Goal: Transaction & Acquisition: Purchase product/service

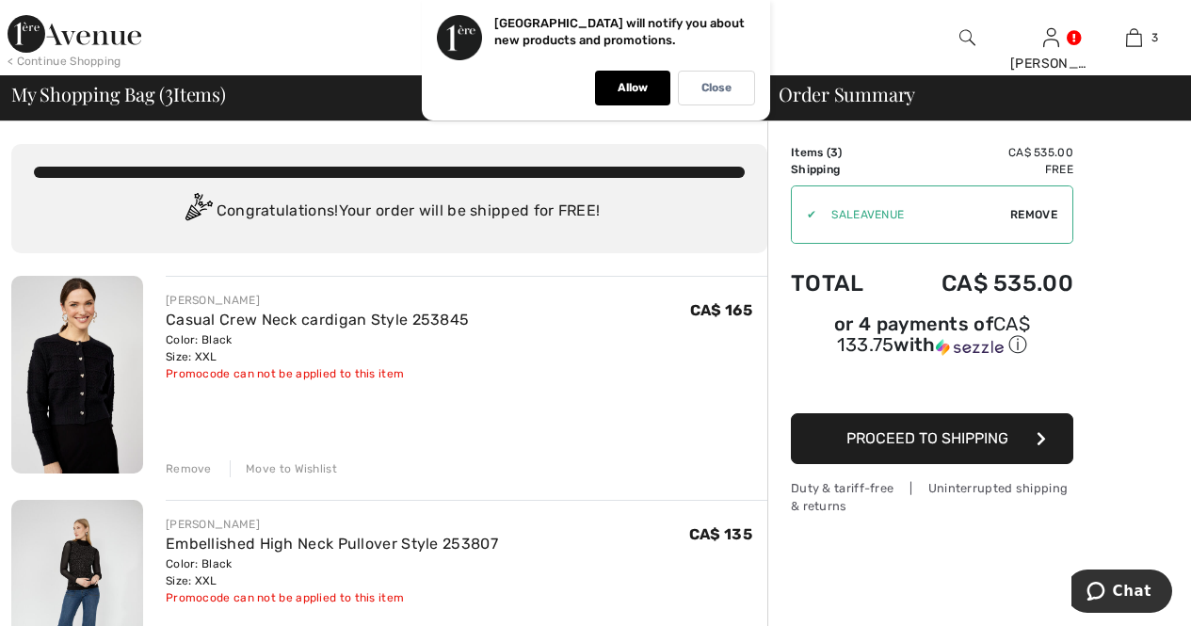
click at [182, 462] on div "Remove" at bounding box center [189, 468] width 46 height 17
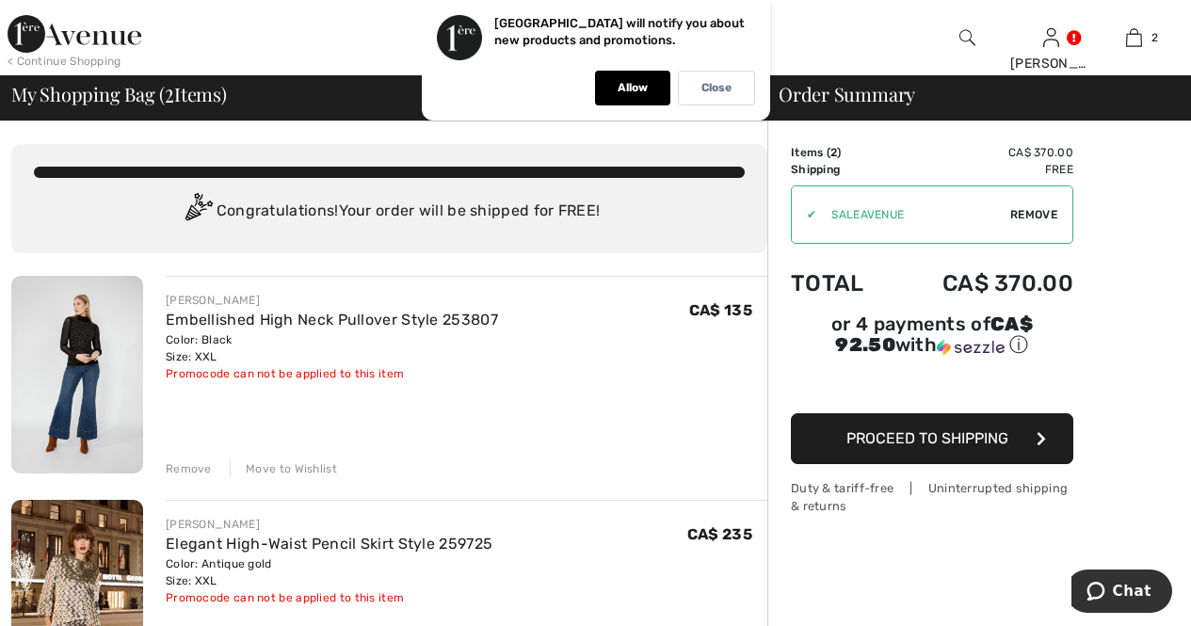
click at [184, 462] on div "Remove" at bounding box center [189, 468] width 46 height 17
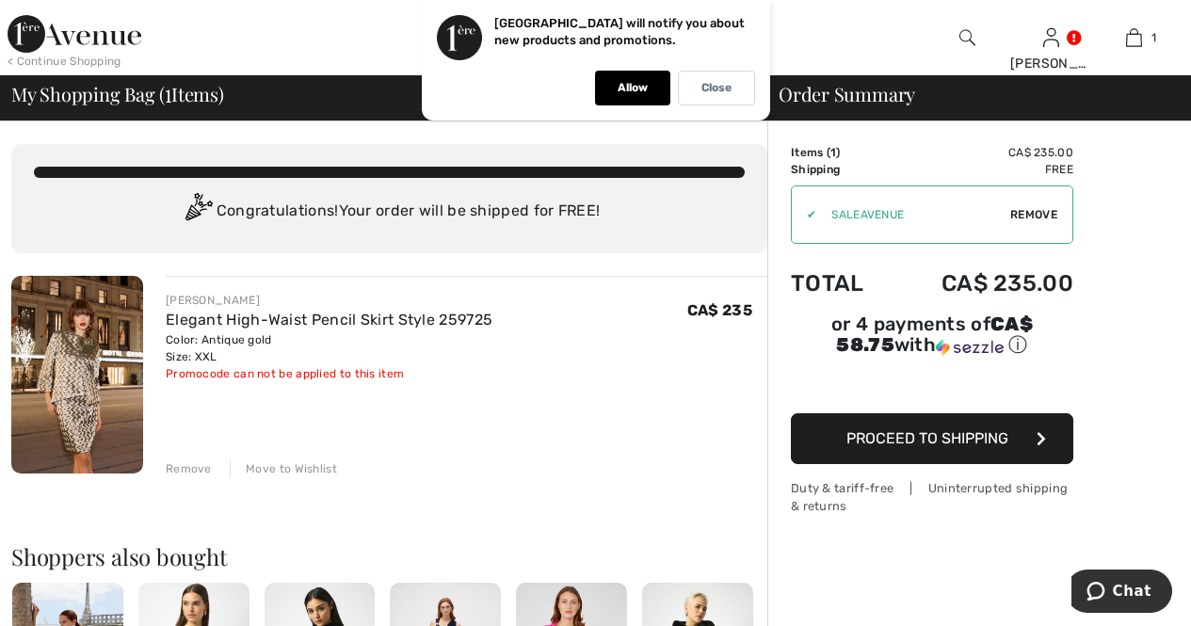
click at [1020, 214] on span "Remove" at bounding box center [1033, 214] width 47 height 17
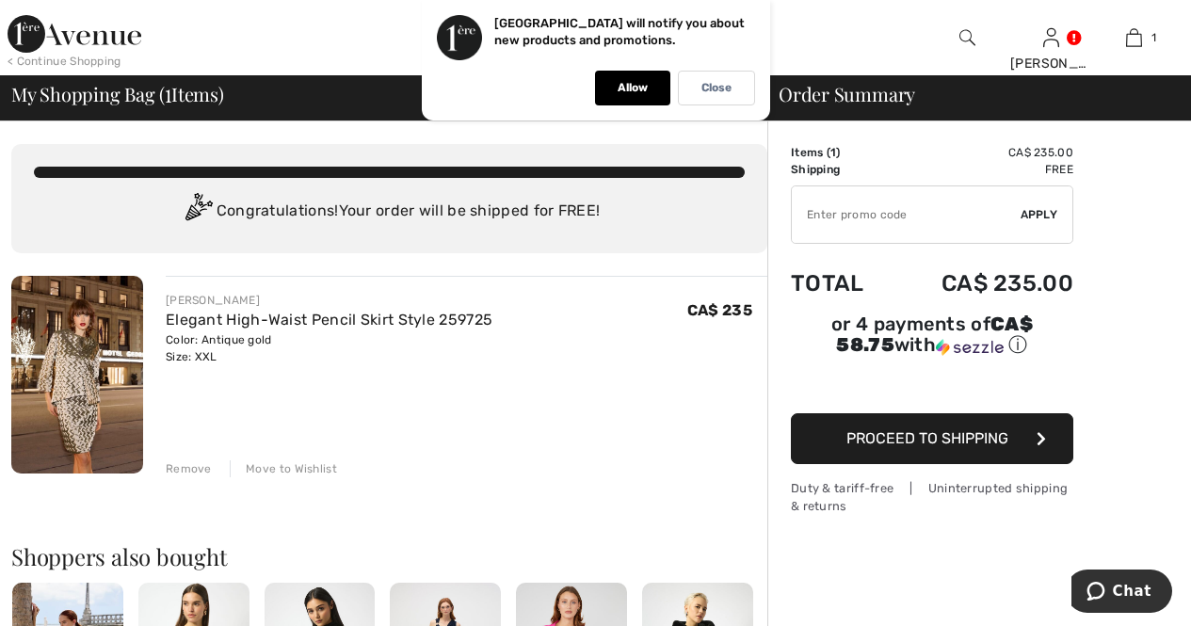
click at [811, 214] on input "TEXT" at bounding box center [906, 214] width 229 height 56
type input "FLASH15"
click at [1031, 213] on span "Apply" at bounding box center [1040, 214] width 38 height 17
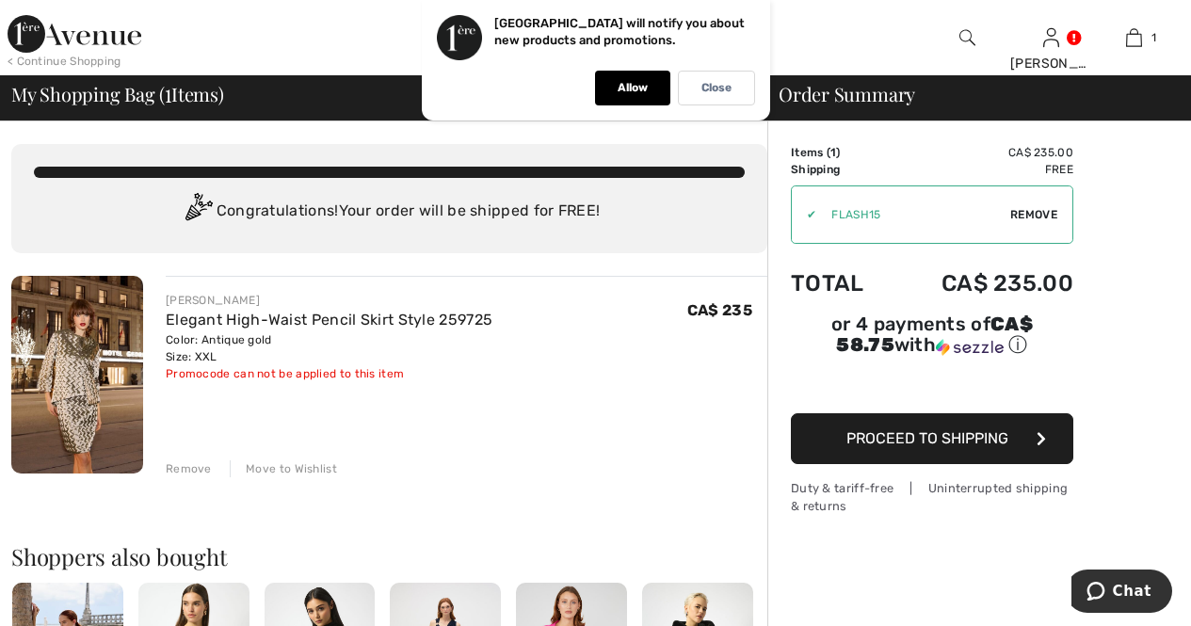
click at [1031, 213] on span "Remove" at bounding box center [1033, 214] width 47 height 17
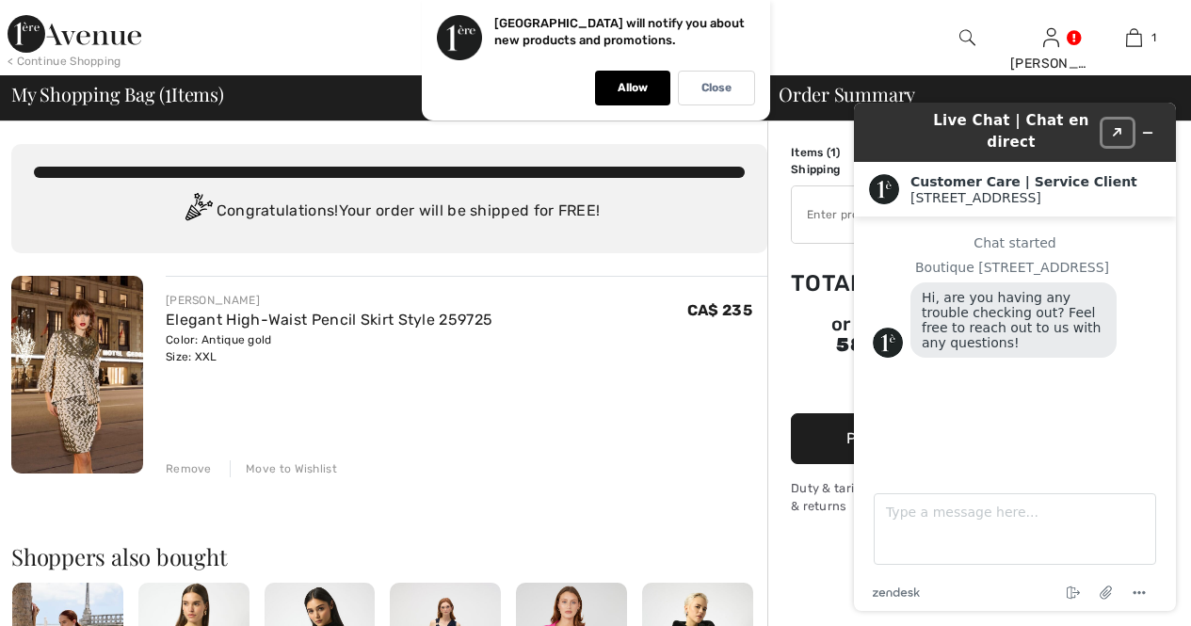
click at [1122, 128] on icon "Popout" at bounding box center [1117, 132] width 9 height 9
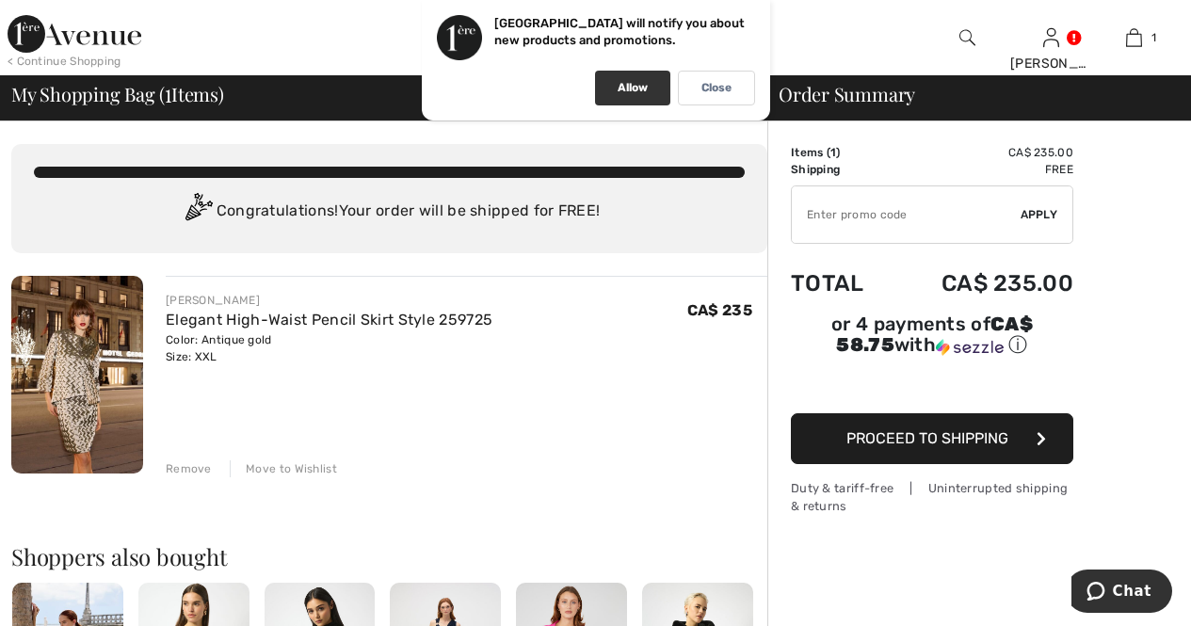
click at [623, 79] on div "Allow" at bounding box center [632, 88] width 75 height 35
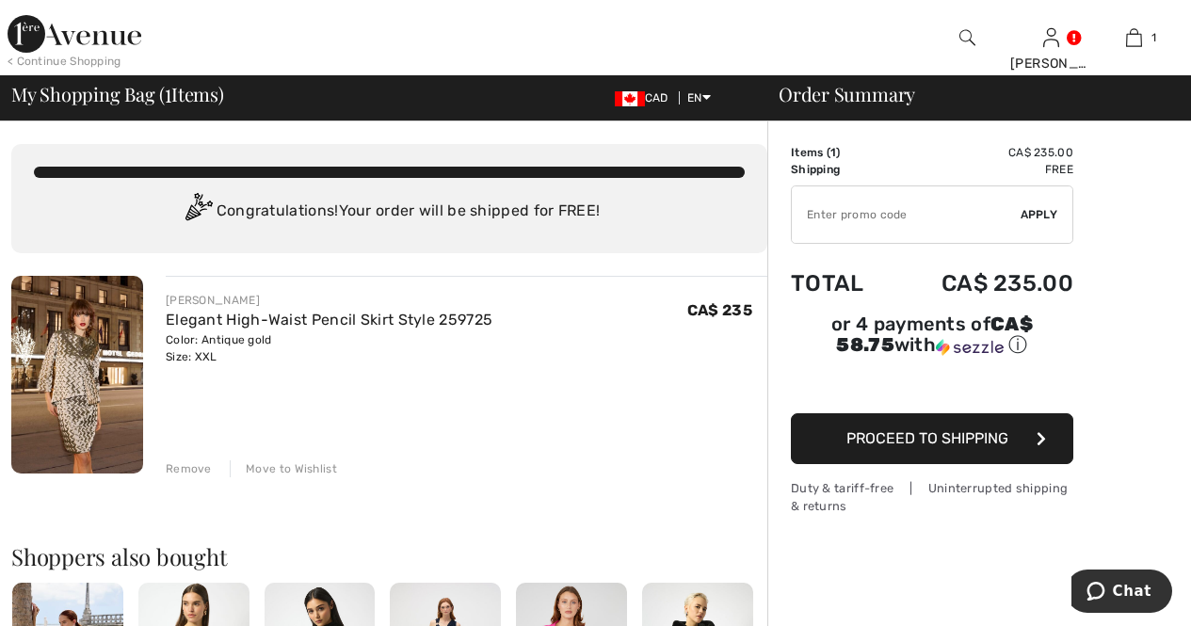
click at [870, 413] on button "Proceed to Shipping" at bounding box center [932, 438] width 282 height 51
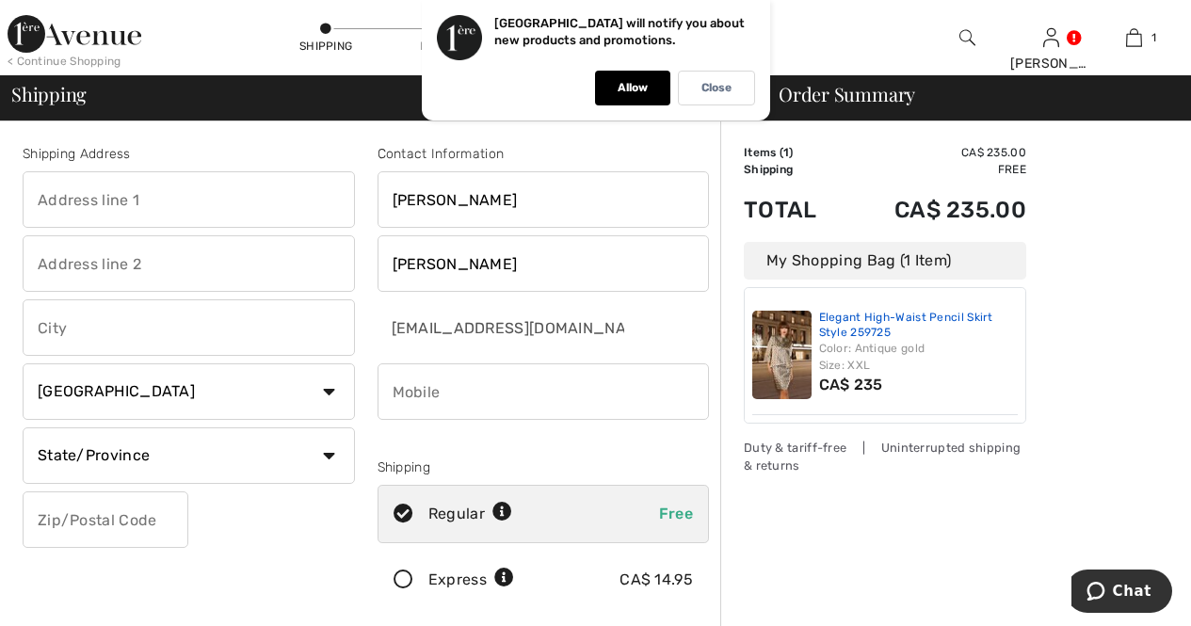
click at [822, 315] on link "Elegant High-Waist Pencil Skirt Style 259725" at bounding box center [919, 325] width 200 height 29
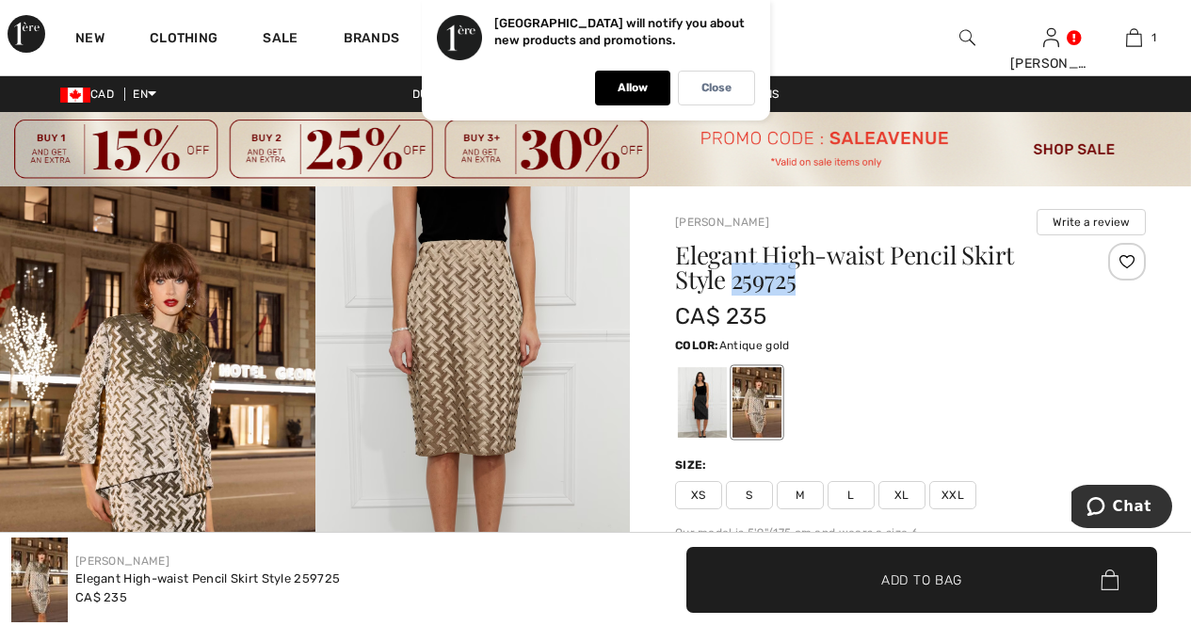
drag, startPoint x: 733, startPoint y: 284, endPoint x: 804, endPoint y: 285, distance: 71.6
click at [804, 285] on h1 "Elegant High-waist Pencil Skirt Style 259725" at bounding box center [871, 267] width 393 height 49
copy h1 "259725"
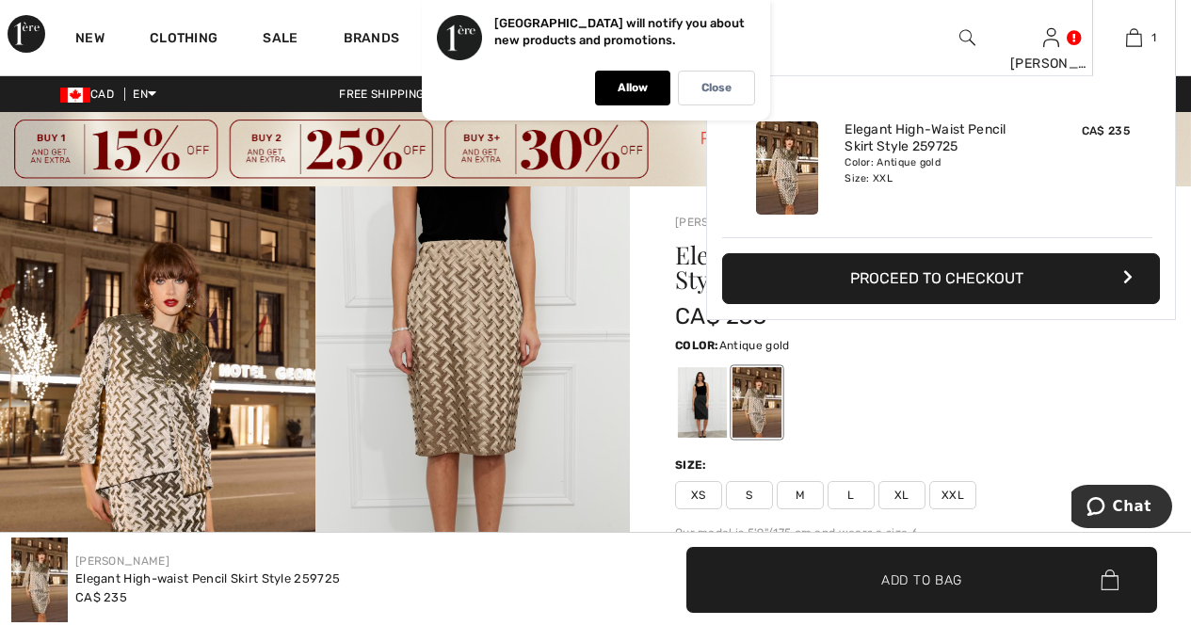
click at [943, 274] on button "Proceed to Checkout" at bounding box center [941, 278] width 438 height 51
